Goal: Task Accomplishment & Management: Use online tool/utility

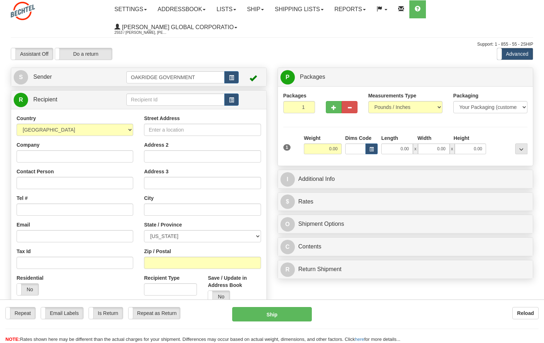
click at [324, 46] on div "Support: 1 - 855 - 55 - 2SHIP" at bounding box center [272, 44] width 522 height 6
click at [295, 45] on div "Support: 1 - 855 - 55 - 2SHIP" at bounding box center [272, 44] width 522 height 6
click at [331, 150] on input "0.00" at bounding box center [323, 149] width 38 height 11
type input "1.00"
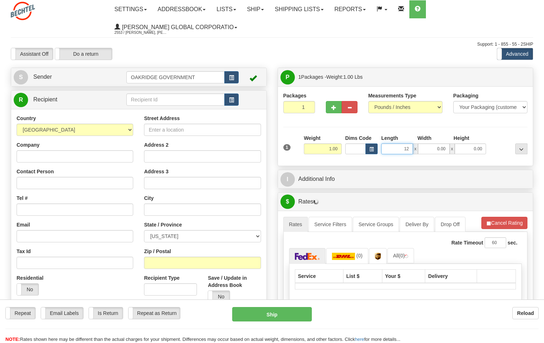
type input "12.00"
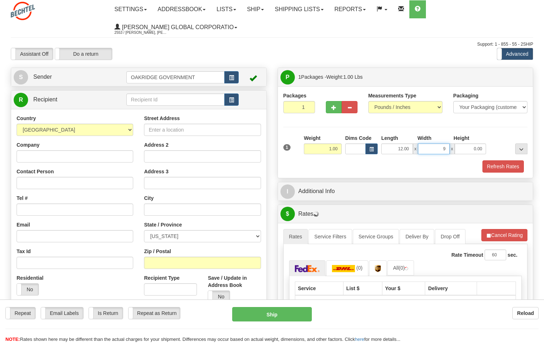
type input "9.00"
type input "1.00"
click at [341, 135] on div "Weight 1.00" at bounding box center [323, 145] width 38 height 20
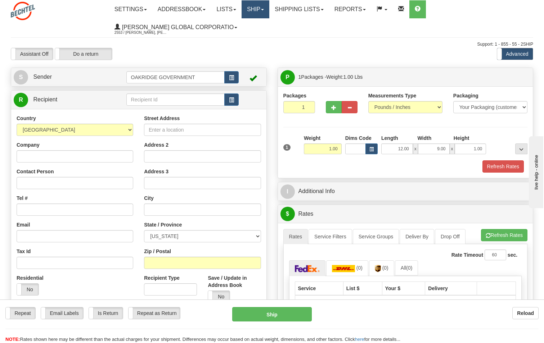
click at [269, 11] on link "Ship" at bounding box center [255, 9] width 28 height 18
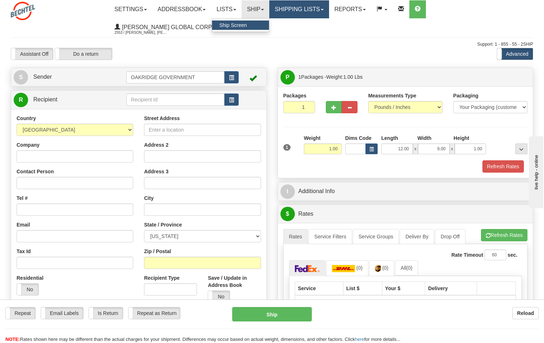
click at [292, 9] on link "Shipping lists" at bounding box center [298, 9] width 59 height 18
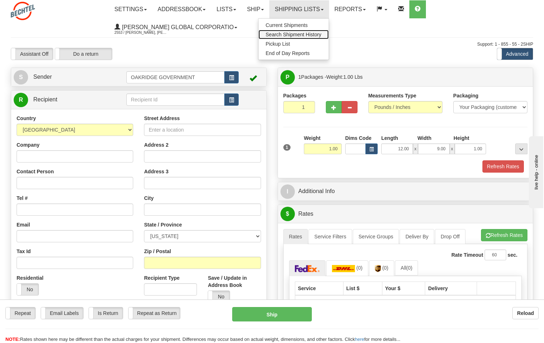
click at [291, 35] on span "Search Shipment History" at bounding box center [293, 35] width 56 height 6
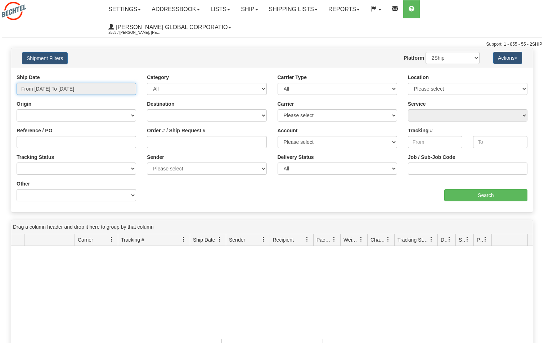
click at [94, 89] on input "From [DATE] To [DATE]" at bounding box center [76, 89] width 119 height 12
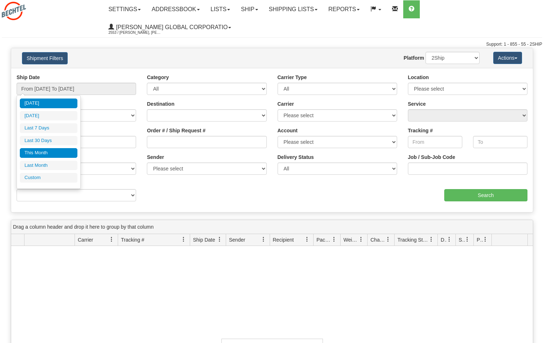
click at [46, 155] on li "This Month" at bounding box center [49, 153] width 58 height 10
type input "From [DATE] To [DATE]"
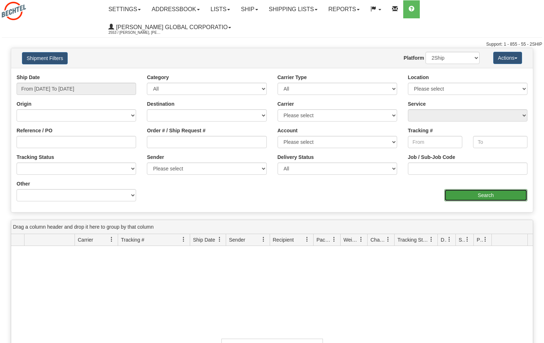
click at [497, 193] on input "Search" at bounding box center [485, 195] width 83 height 12
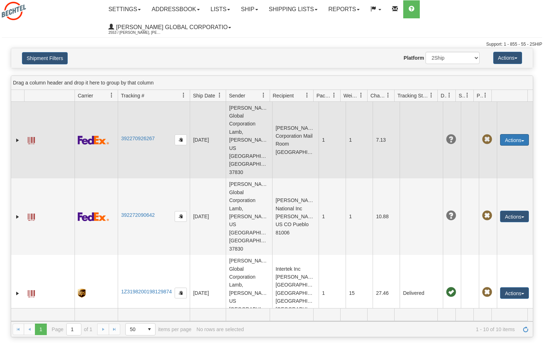
click at [514, 134] on button "Actions" at bounding box center [514, 140] width 29 height 12
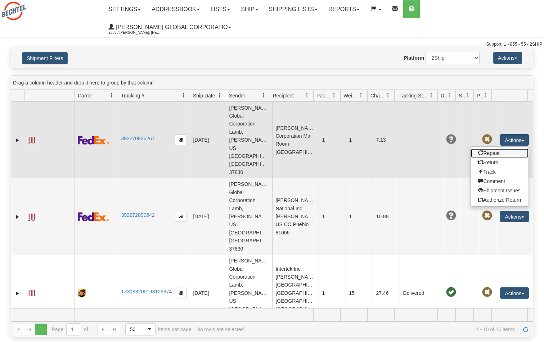
click at [492, 149] on link "Repeat" at bounding box center [500, 153] width 58 height 9
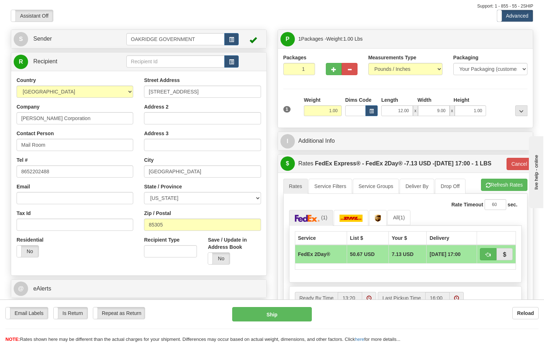
scroll to position [36, 0]
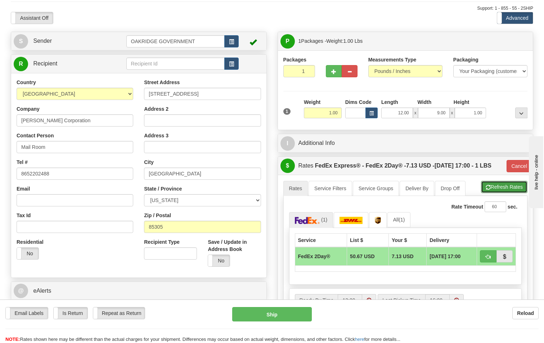
click at [505, 187] on button "Refresh Rates" at bounding box center [504, 187] width 46 height 12
type input "03"
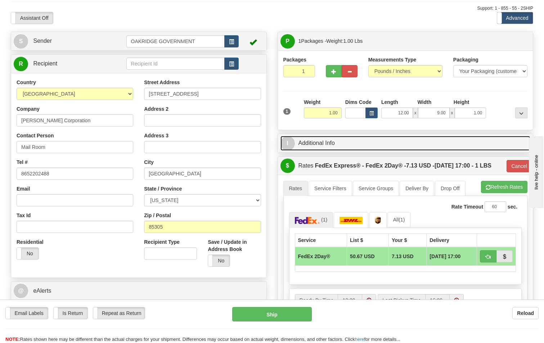
click at [336, 139] on link "I Additional Info" at bounding box center [405, 143] width 250 height 15
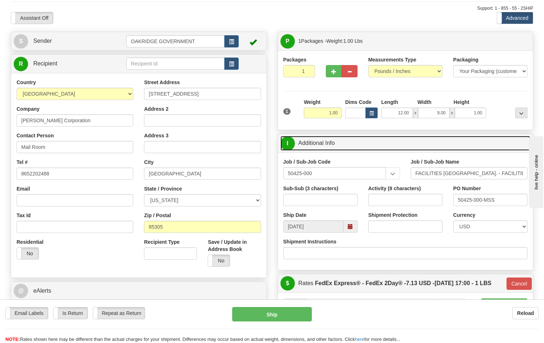
click at [336, 139] on link "I Additional Info" at bounding box center [405, 143] width 250 height 15
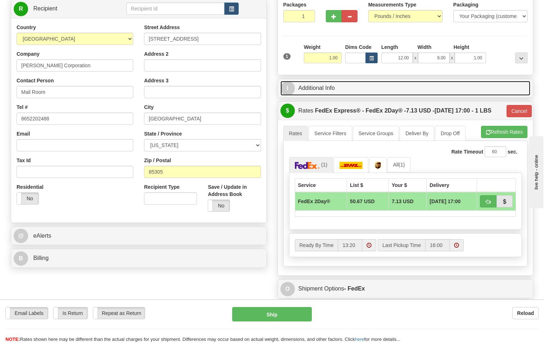
scroll to position [108, 0]
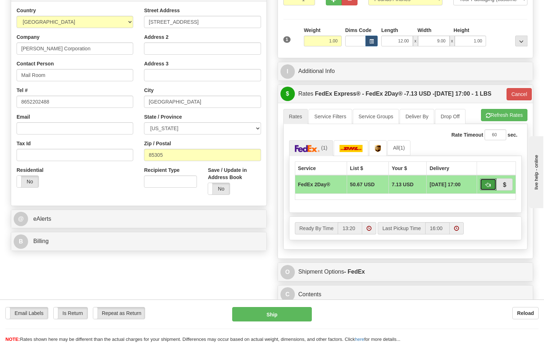
click at [486, 185] on span "button" at bounding box center [487, 185] width 5 height 5
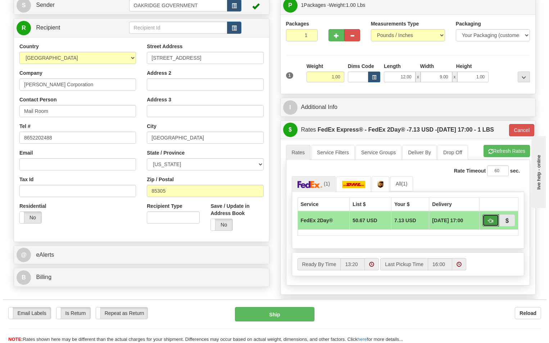
scroll to position [144, 0]
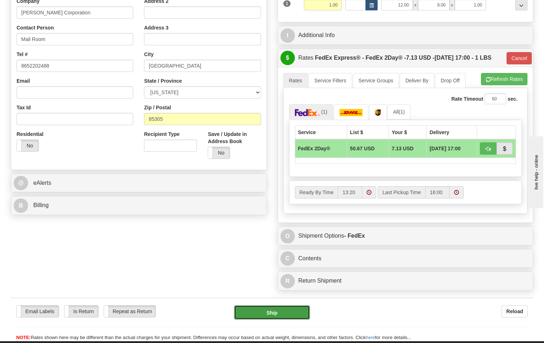
click at [275, 315] on button "Ship" at bounding box center [272, 312] width 76 height 14
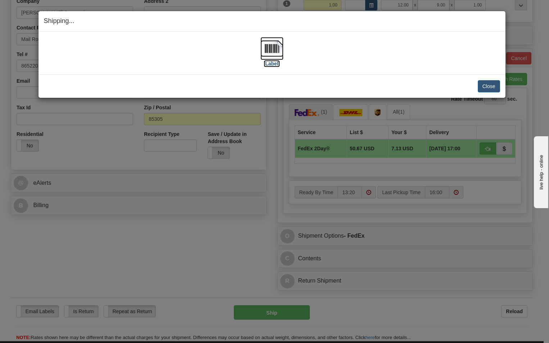
click at [267, 64] on label "[Label]" at bounding box center [272, 63] width 17 height 7
